Goal: Task Accomplishment & Management: Manage account settings

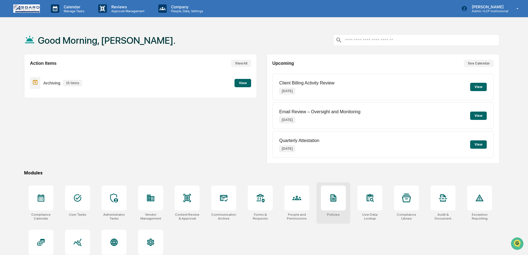
click at [345, 205] on div at bounding box center [333, 197] width 25 height 25
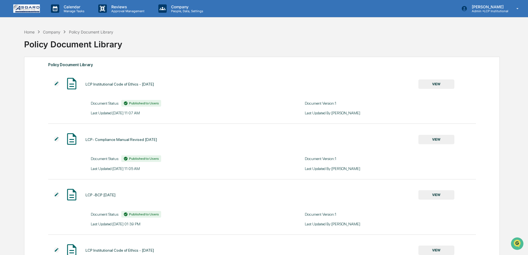
scroll to position [104, 0]
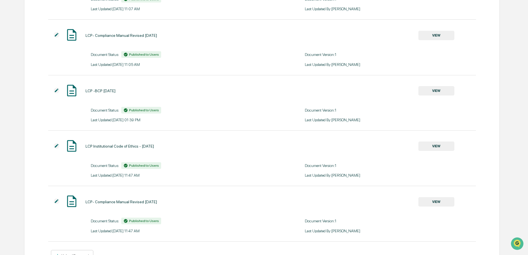
click at [119, 192] on div "LCP Institutional Code of Ethics - [DATE] VIEW Document Status: Published to Us…" at bounding box center [261, 117] width 427 height 288
click at [57, 148] on img at bounding box center [57, 146] width 6 height 6
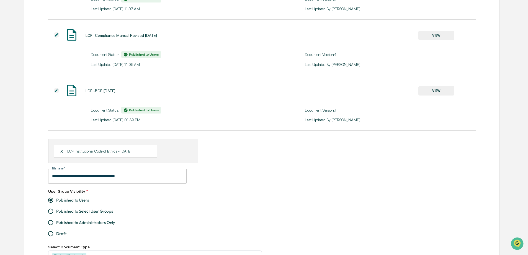
click at [64, 152] on div "X" at bounding box center [63, 151] width 7 height 5
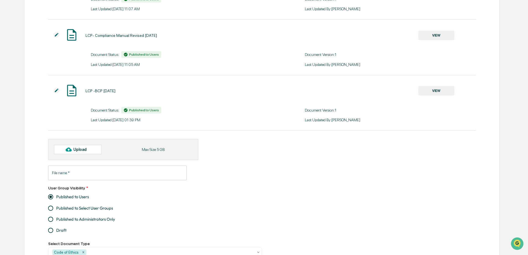
click at [64, 152] on div at bounding box center [68, 149] width 9 height 9
type input "**********"
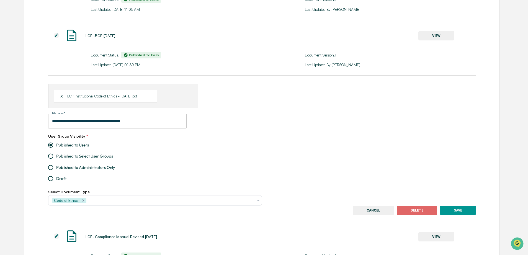
scroll to position [216, 0]
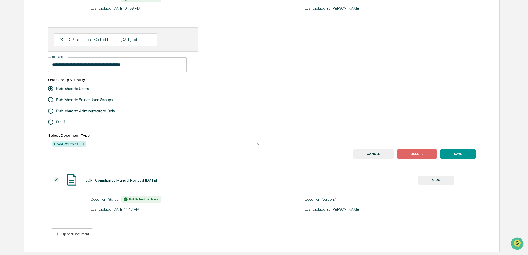
click at [450, 159] on button "SAVE" at bounding box center [458, 153] width 36 height 9
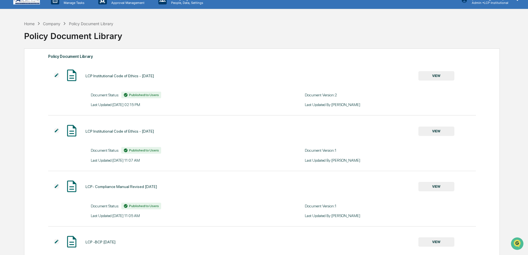
scroll to position [0, 0]
